Goal: Task Accomplishment & Management: Use online tool/utility

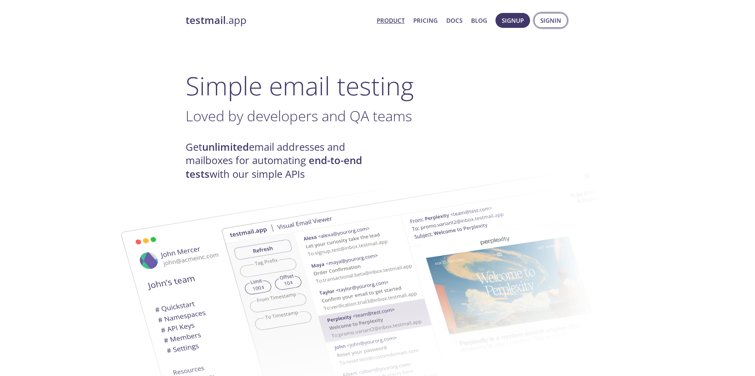
click at [545, 22] on span "Signin" at bounding box center [550, 20] width 21 height 10
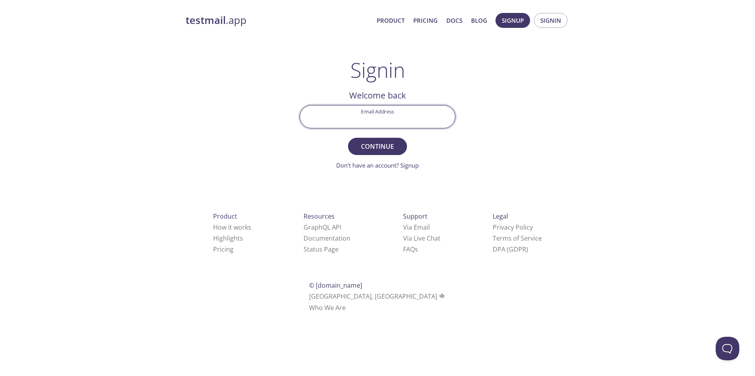
click at [399, 115] on input "Email Address" at bounding box center [377, 117] width 155 height 22
click at [501, 122] on div "testmail .app Product Pricing Docs Blog Signup Signin Signin Welcome back Email…" at bounding box center [377, 172] width 402 height 328
click at [523, 24] on span "Signup" at bounding box center [512, 20] width 22 height 10
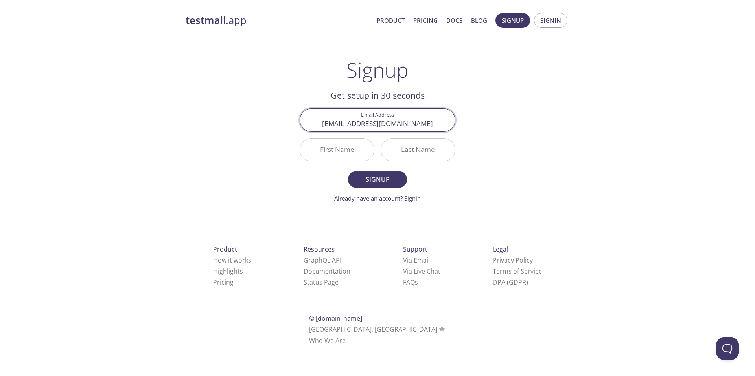
type input "[EMAIL_ADDRESS][DOMAIN_NAME]"
click at [355, 141] on input "First Name" at bounding box center [337, 150] width 74 height 22
type input "[PERSON_NAME]"
click at [365, 176] on span "Signup" at bounding box center [377, 179] width 42 height 11
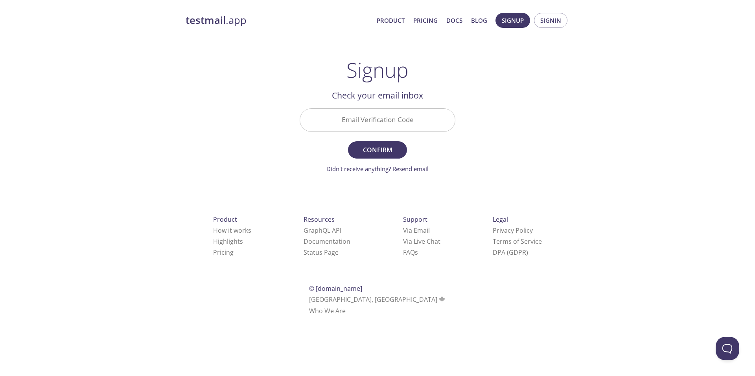
click at [359, 123] on input "Email Verification Code" at bounding box center [377, 120] width 155 height 22
paste input "WS4XVE7"
type input "WS4XVE7"
click at [370, 145] on span "Confirm" at bounding box center [377, 150] width 42 height 11
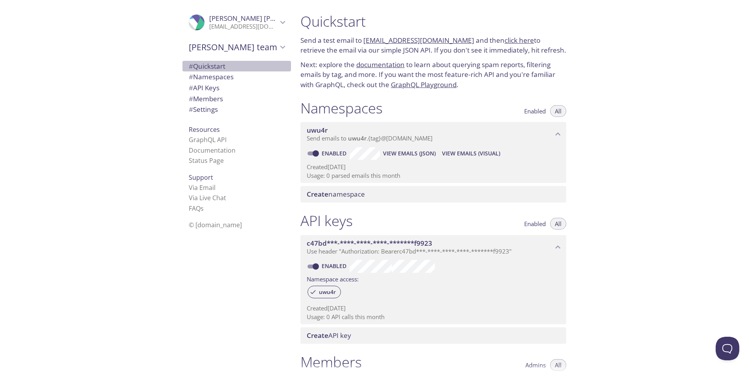
click at [224, 70] on span "# Quickstart" at bounding box center [207, 66] width 37 height 9
click at [316, 154] on input "Enabled" at bounding box center [315, 153] width 28 height 9
click at [314, 154] on span at bounding box center [312, 154] width 10 height 4
click at [310, 154] on input "Disabled" at bounding box center [309, 153] width 28 height 9
checkbox input "true"
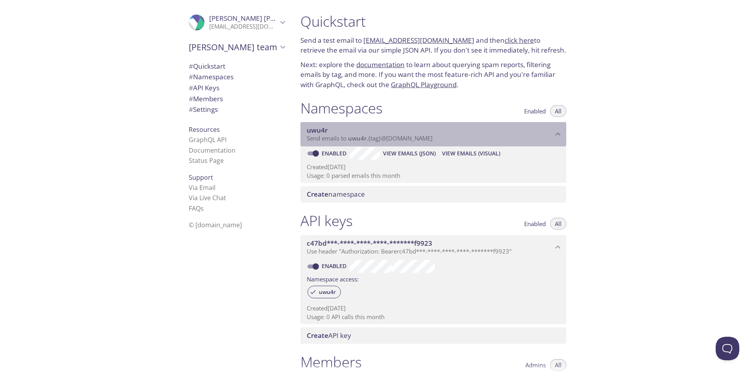
click at [377, 140] on span "Send emails to uwu4r . {tag} @[DOMAIN_NAME]" at bounding box center [370, 138] width 126 height 8
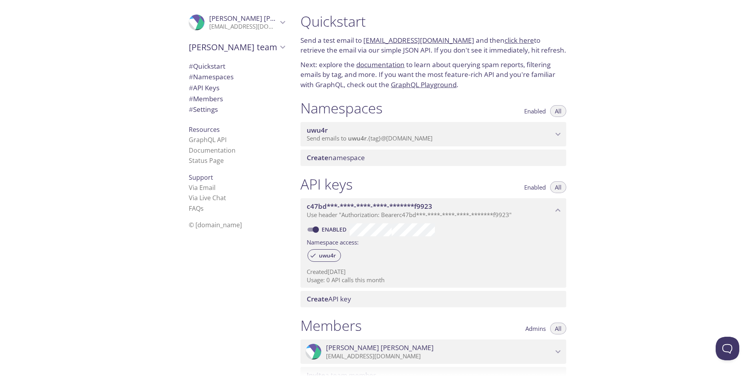
click at [377, 140] on span "Send emails to uwu4r . {tag} @[DOMAIN_NAME]" at bounding box center [370, 138] width 126 height 8
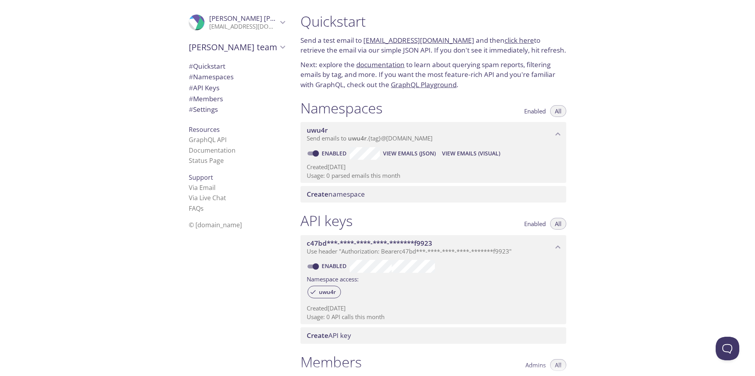
click at [357, 194] on span "Create namespace" at bounding box center [336, 194] width 58 height 9
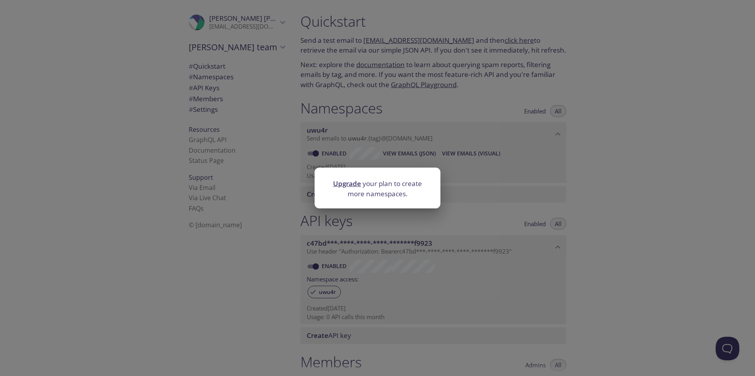
click at [479, 184] on div "Upgrade your plan to create more namespaces." at bounding box center [377, 188] width 755 height 376
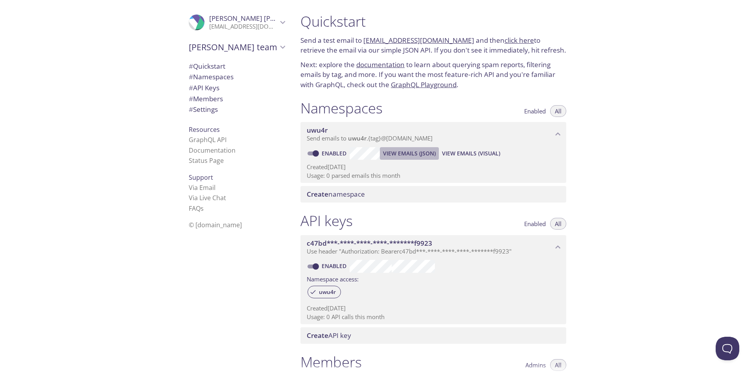
click at [416, 153] on span "View Emails (JSON)" at bounding box center [409, 153] width 53 height 9
click at [474, 155] on span "View Emails (Visual)" at bounding box center [471, 153] width 58 height 9
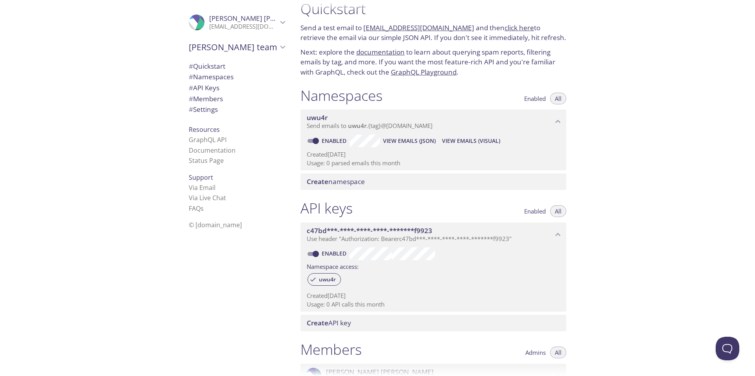
drag, startPoint x: 405, startPoint y: 164, endPoint x: 311, endPoint y: 126, distance: 101.5
click at [312, 129] on div "uwu4r Send emails to uwu4r . {tag} @[DOMAIN_NAME] Enabled View Emails (JSON) Vi…" at bounding box center [433, 140] width 266 height 61
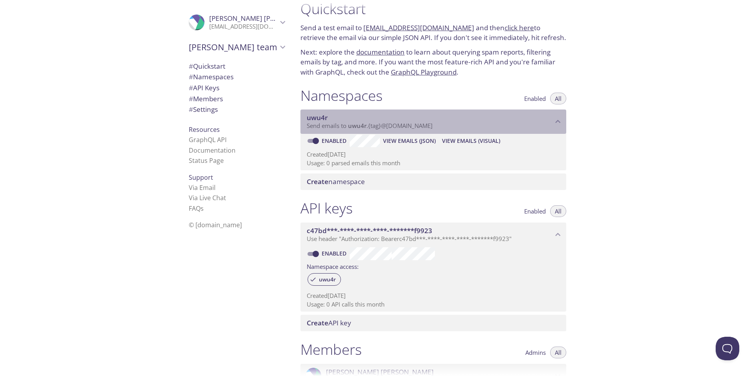
drag, startPoint x: 442, startPoint y: 127, endPoint x: 317, endPoint y: 126, distance: 125.0
click at [316, 127] on p "Send emails to uwu4r . {tag} @[DOMAIN_NAME]" at bounding box center [430, 126] width 246 height 8
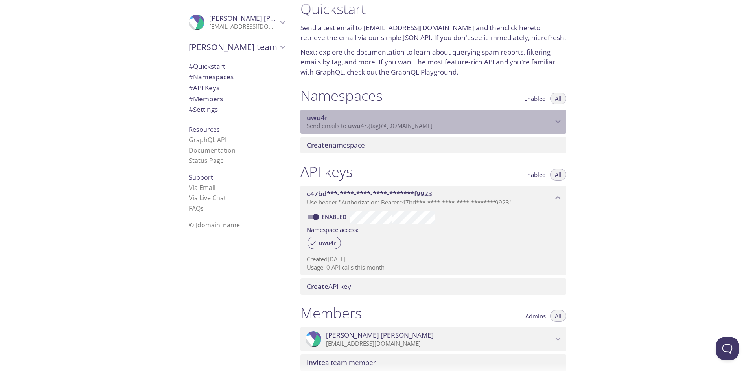
click at [329, 124] on span "Send emails to uwu4r . {tag} @[DOMAIN_NAME]" at bounding box center [370, 126] width 126 height 8
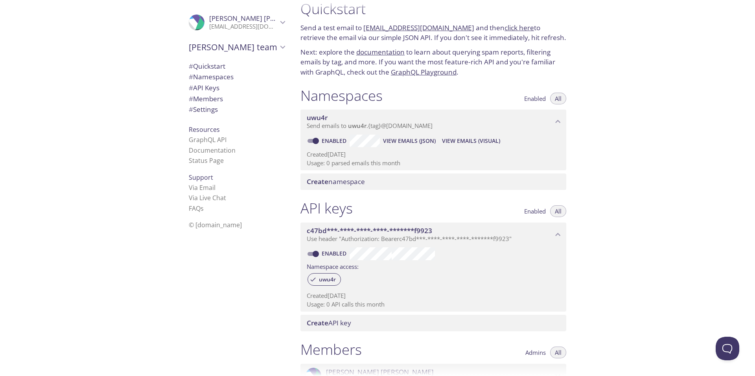
drag, startPoint x: 413, startPoint y: 161, endPoint x: 300, endPoint y: 117, distance: 120.7
click at [300, 117] on div "uwu4r Send emails to uwu4r . {tag} @[DOMAIN_NAME] Enabled View Emails (JSON) Vi…" at bounding box center [433, 140] width 266 height 61
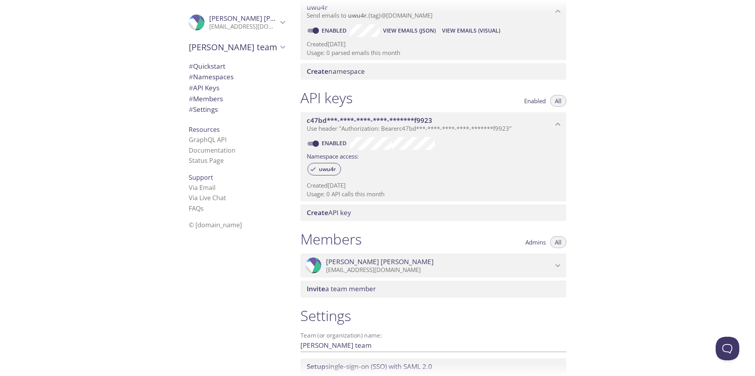
scroll to position [124, 0]
